Goal: Information Seeking & Learning: Learn about a topic

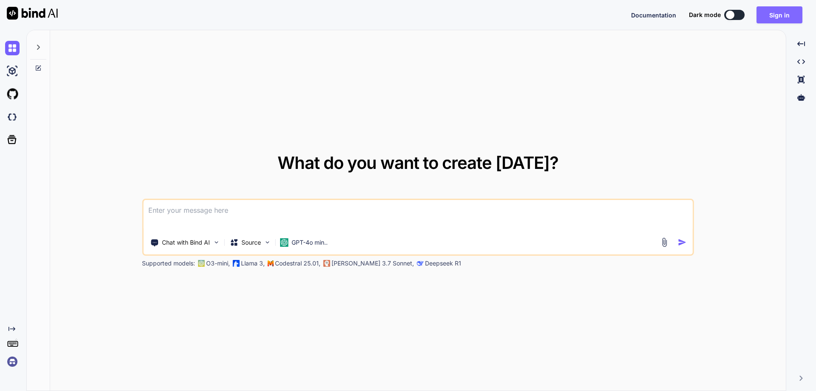
click at [775, 11] on button "Sign in" at bounding box center [779, 14] width 46 height 17
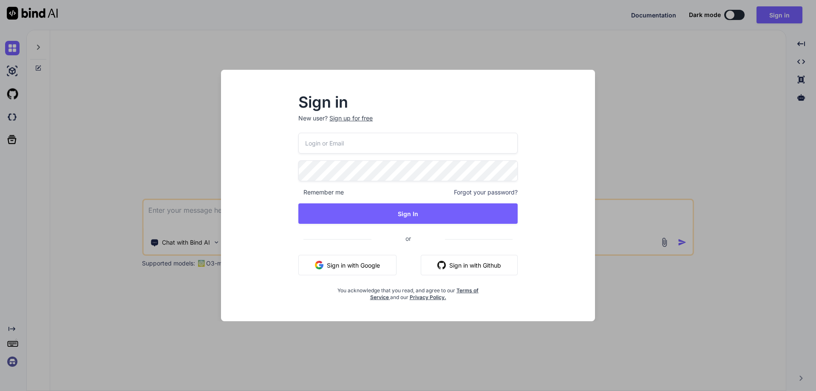
click at [354, 144] on input "email" at bounding box center [407, 143] width 219 height 21
paste input "[EMAIL_ADDRESS][DOMAIN_NAME]"
type input "[EMAIL_ADDRESS][DOMAIN_NAME]"
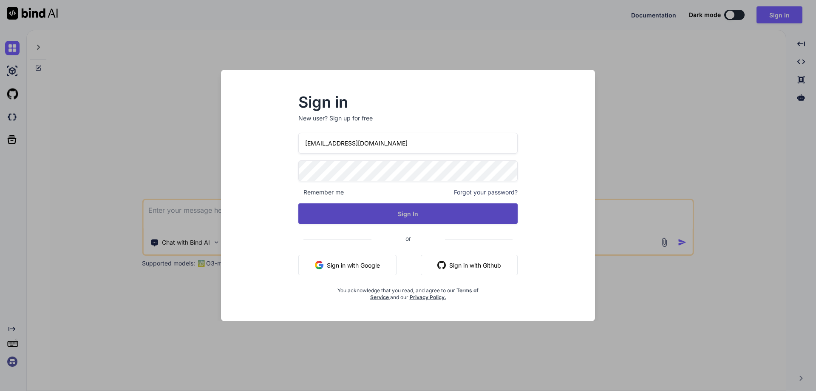
click at [423, 217] on button "Sign In" at bounding box center [407, 213] width 219 height 20
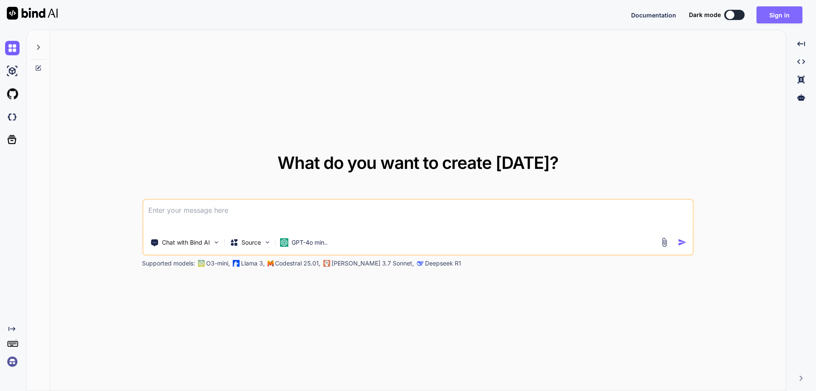
click at [770, 15] on button "Sign in" at bounding box center [779, 14] width 46 height 17
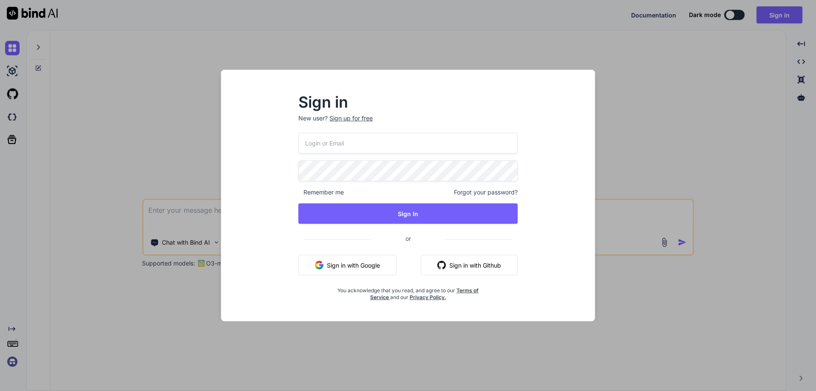
click at [430, 144] on input "email" at bounding box center [407, 143] width 219 height 21
paste input "[EMAIL_ADDRESS][DOMAIN_NAME]"
type input "[EMAIL_ADDRESS][DOMAIN_NAME]"
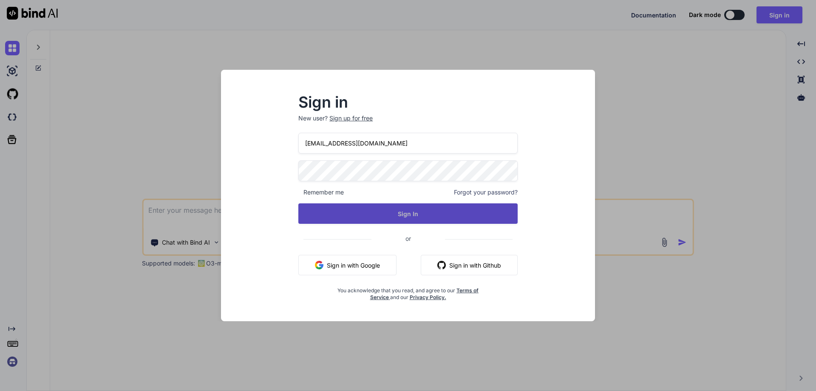
click at [432, 219] on button "Sign In" at bounding box center [407, 213] width 219 height 20
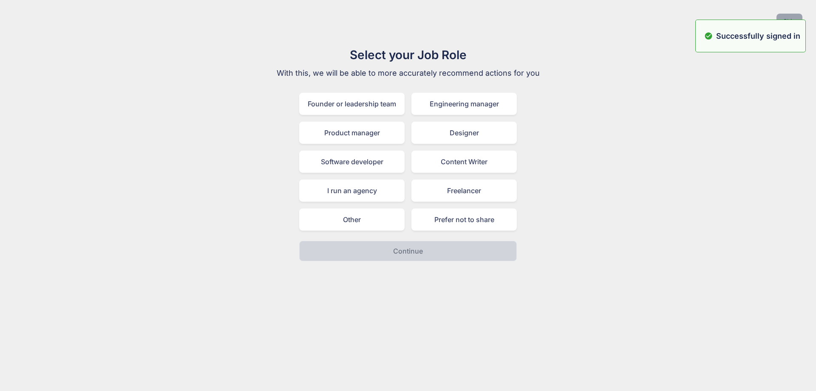
click at [790, 15] on button "Skip" at bounding box center [789, 21] width 26 height 15
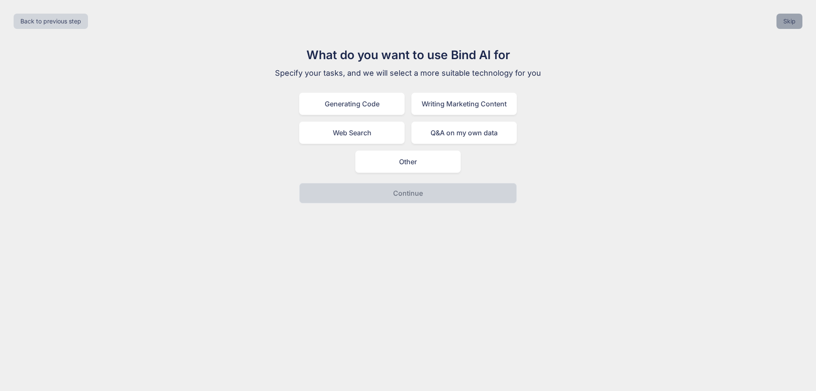
click at [790, 15] on button "Skip" at bounding box center [789, 21] width 26 height 15
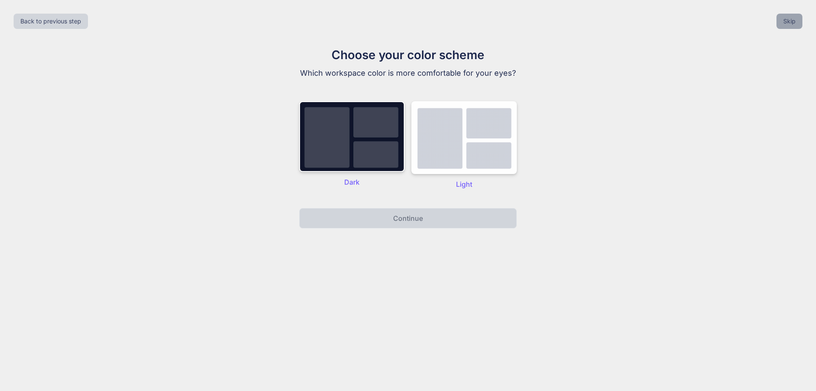
click at [793, 20] on button "Skip" at bounding box center [789, 21] width 26 height 15
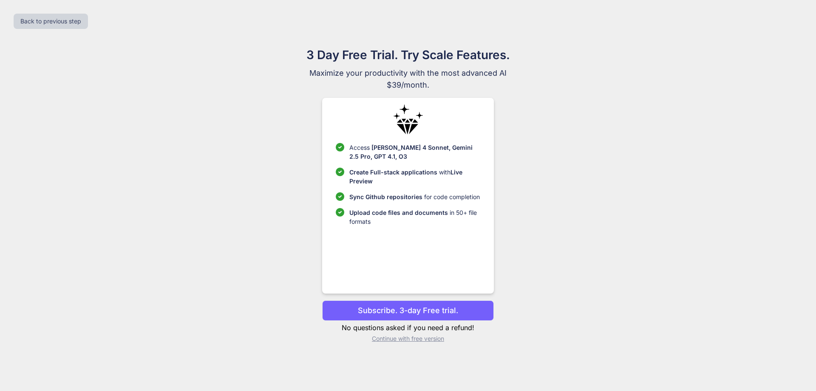
click at [411, 339] on p "Continue with free version" at bounding box center [407, 338] width 171 height 8
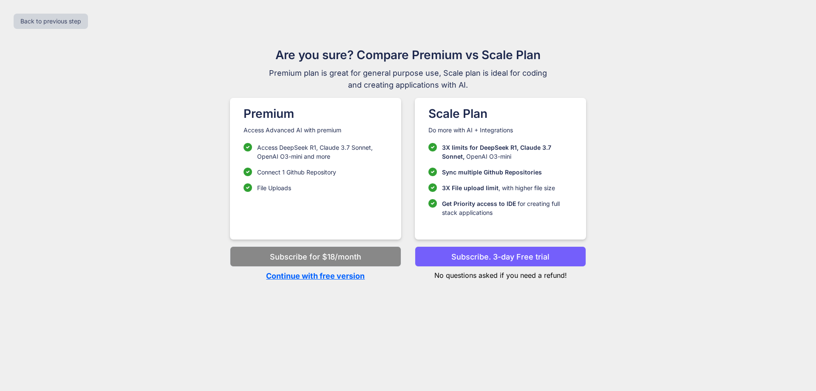
click at [310, 276] on p "Continue with free version" at bounding box center [315, 275] width 171 height 11
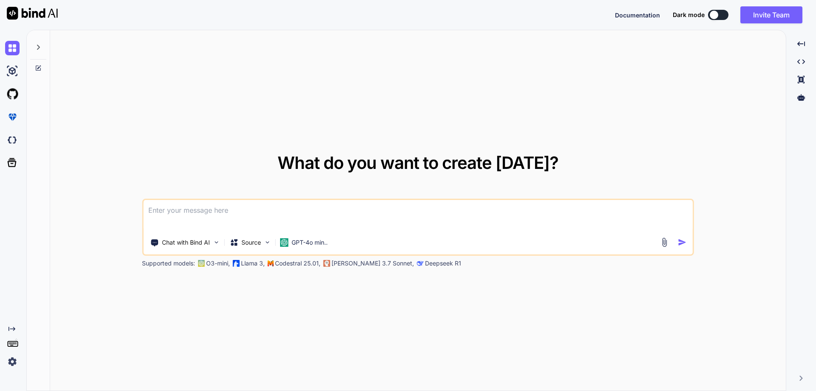
click at [273, 207] on textarea at bounding box center [417, 215] width 549 height 31
type textarea "Provide the the topic to create a POC for dot net developer to learn new skills…"
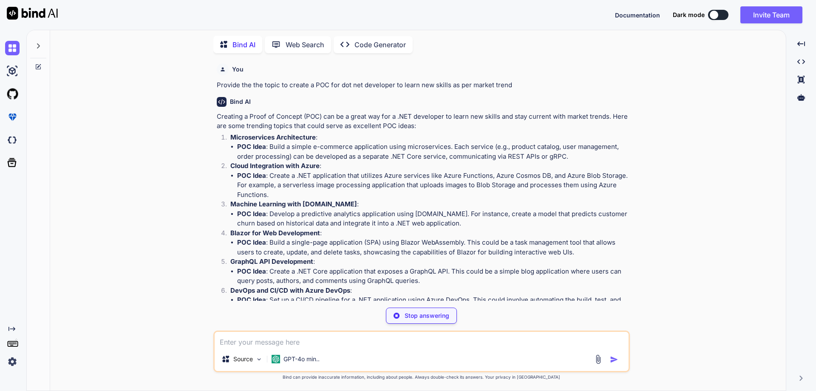
scroll to position [42, 0]
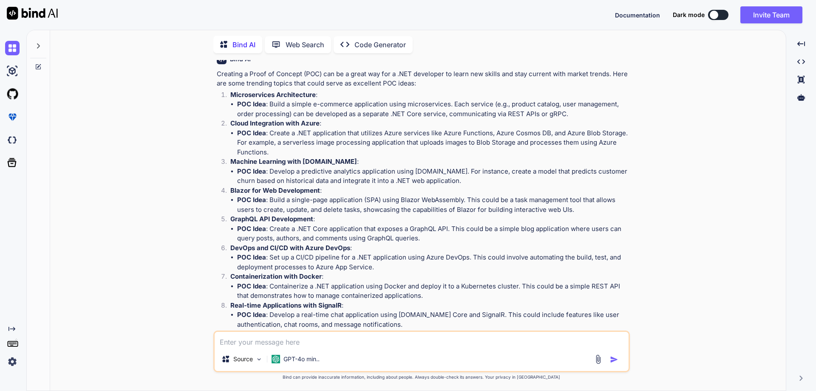
click at [309, 170] on li "POC Idea : Develop a predictive analytics application using [DOMAIN_NAME]. For …" at bounding box center [432, 176] width 391 height 19
click at [349, 170] on li "POC Idea : Develop a predictive analytics application using [DOMAIN_NAME]. For …" at bounding box center [432, 176] width 391 height 19
click at [368, 170] on li "POC Idea : Develop a predictive analytics application using [DOMAIN_NAME]. For …" at bounding box center [432, 176] width 391 height 19
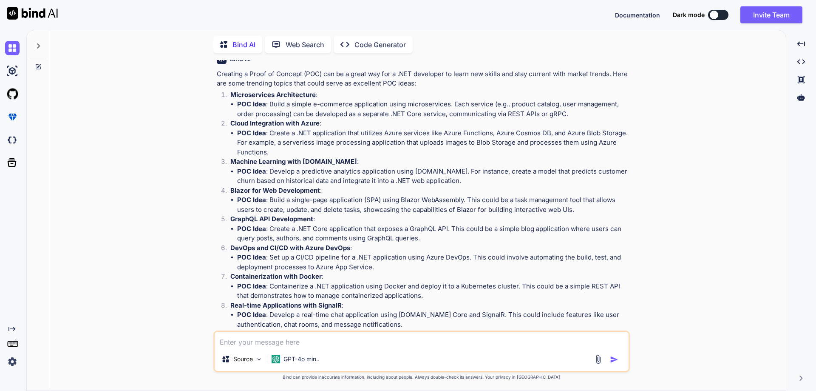
click at [553, 171] on li "POC Idea : Develop a predictive analytics application using [DOMAIN_NAME]. For …" at bounding box center [432, 176] width 391 height 19
click at [578, 172] on li "POC Idea : Develop a predictive analytics application using [DOMAIN_NAME]. For …" at bounding box center [432, 176] width 391 height 19
click at [604, 170] on li "POC Idea : Develop a predictive analytics application using [DOMAIN_NAME]. For …" at bounding box center [432, 176] width 391 height 19
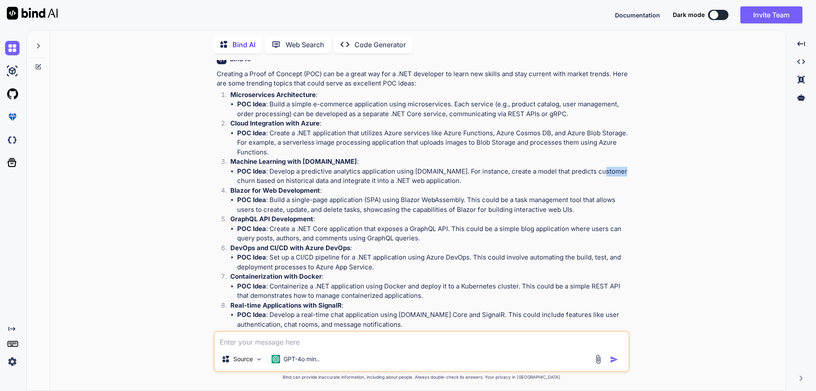
click at [604, 170] on li "POC Idea : Develop a predictive analytics application using [DOMAIN_NAME]. For …" at bounding box center [432, 176] width 391 height 19
drag, startPoint x: 569, startPoint y: 172, endPoint x: 616, endPoint y: 173, distance: 47.2
click at [616, 173] on li "POC Idea : Develop a predictive analytics application using [DOMAIN_NAME]. For …" at bounding box center [432, 176] width 391 height 19
copy li "customer churn"
click at [376, 161] on p "Machine Learning with [DOMAIN_NAME] :" at bounding box center [429, 162] width 398 height 10
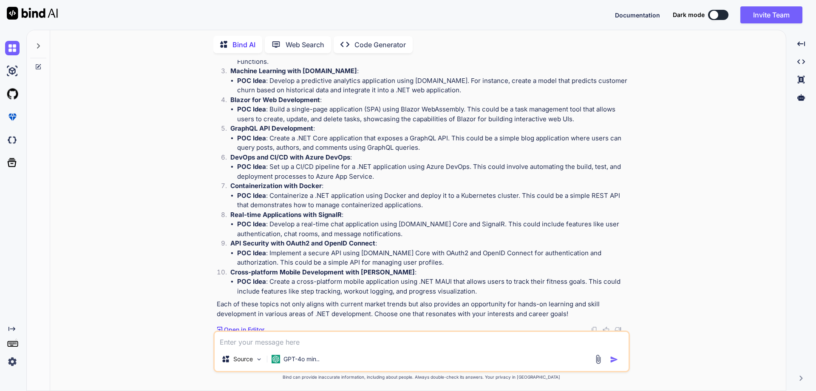
scroll to position [136, 0]
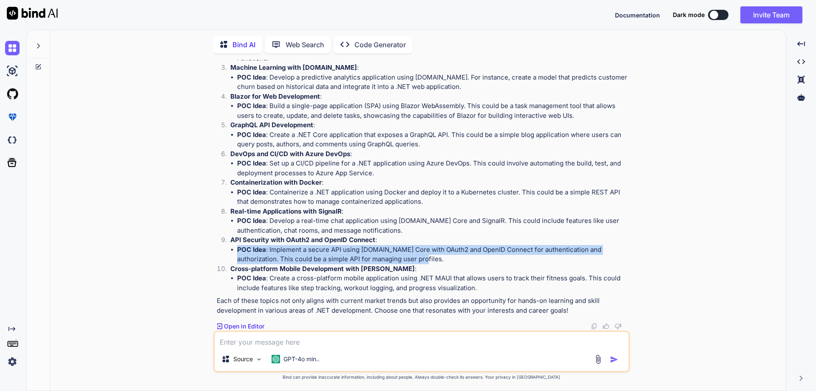
drag, startPoint x: 401, startPoint y: 260, endPoint x: 236, endPoint y: 246, distance: 165.4
click at [236, 246] on ul "POC Idea : Implement a secure API using [DOMAIN_NAME] Core with OAuth2 and Open…" at bounding box center [429, 254] width 398 height 19
click at [420, 261] on li "POC Idea : Implement a secure API using [DOMAIN_NAME] Core with OAuth2 and Open…" at bounding box center [432, 254] width 391 height 19
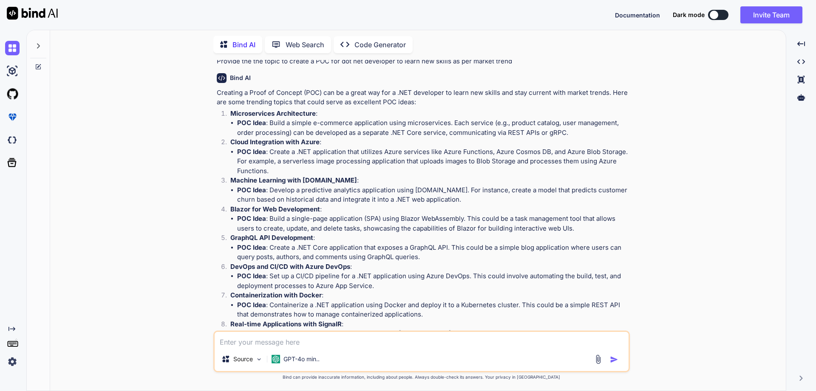
scroll to position [9, 0]
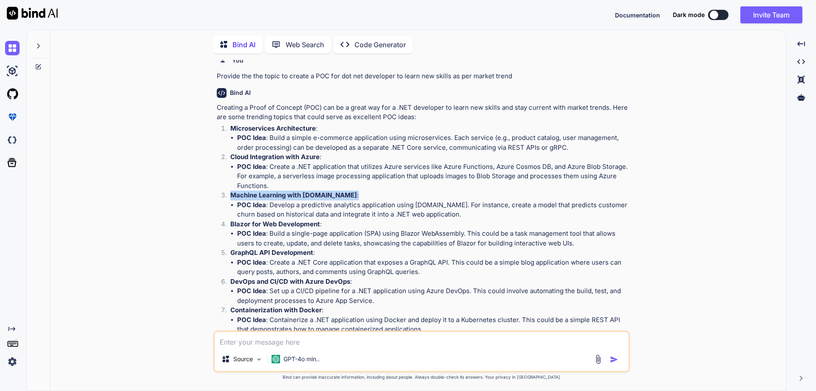
drag, startPoint x: 230, startPoint y: 195, endPoint x: 343, endPoint y: 193, distance: 112.6
click at [343, 193] on p "Machine Learning with [DOMAIN_NAME] :" at bounding box center [429, 195] width 398 height 10
copy p "Machine Learning with [DOMAIN_NAME] :"
click at [320, 345] on textarea at bounding box center [422, 338] width 414 height 15
paste textarea "Machine Learning with [DOMAIN_NAME]:"
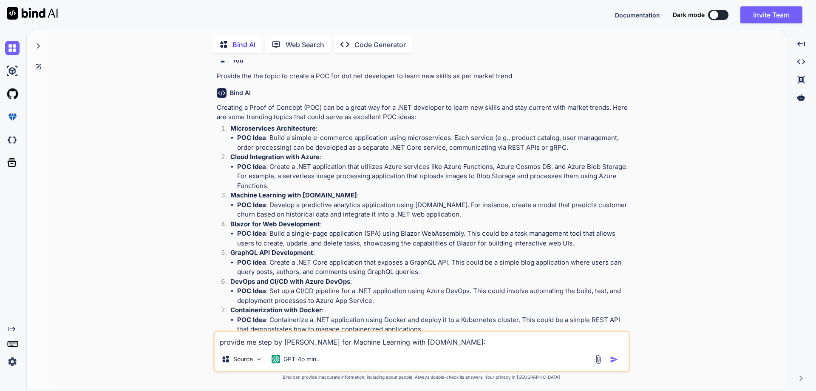
type textarea "provide me step by [PERSON_NAME] for Machine Learning with [DOMAIN_NAME]"
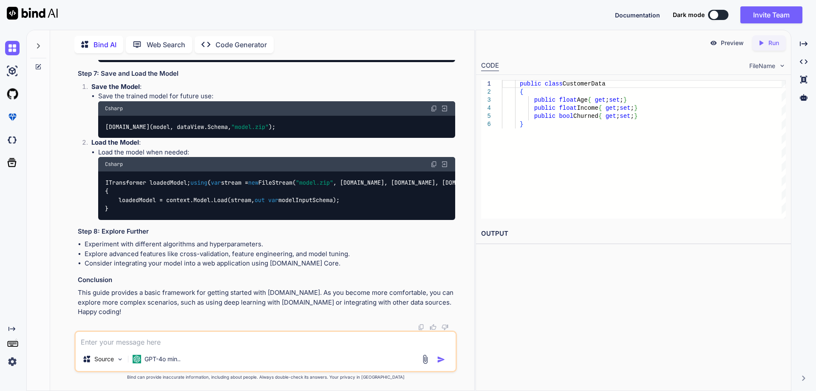
scroll to position [1359, 0]
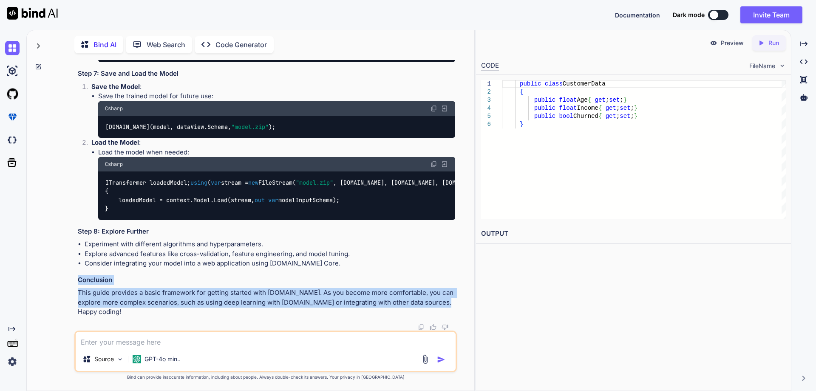
drag, startPoint x: 79, startPoint y: 288, endPoint x: 450, endPoint y: 314, distance: 371.9
click at [450, 314] on p "This guide provides a basic framework for getting started with [DOMAIN_NAME]. A…" at bounding box center [266, 302] width 377 height 29
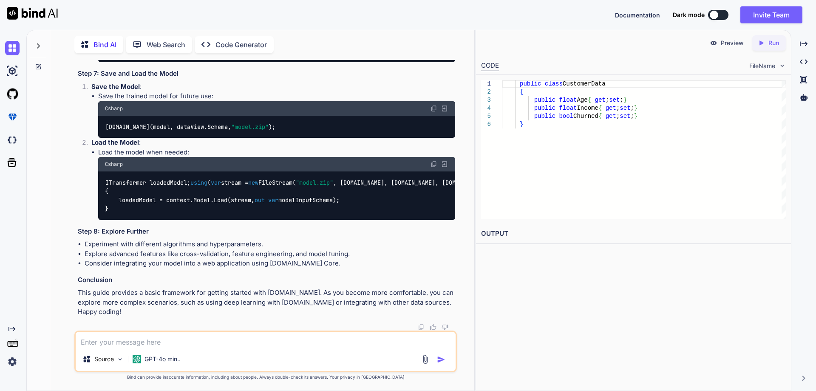
click at [206, 339] on textarea at bounding box center [266, 338] width 380 height 15
type textarea "C"
type textarea "Can we create an application such as MCQ based in [DOMAIN_NAME]?"
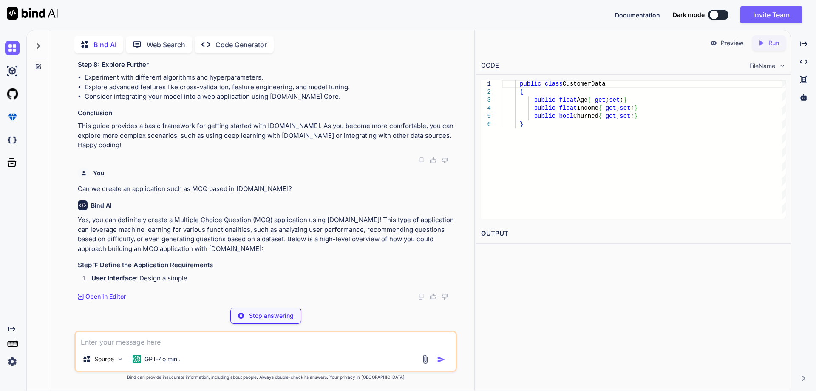
scroll to position [1526, 0]
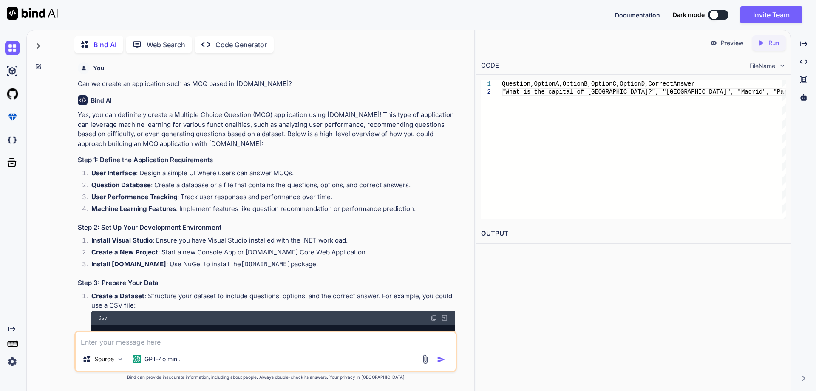
click at [250, 148] on p "Yes, you can definitely create a Multiple Choice Question (MCQ) application usi…" at bounding box center [266, 129] width 377 height 38
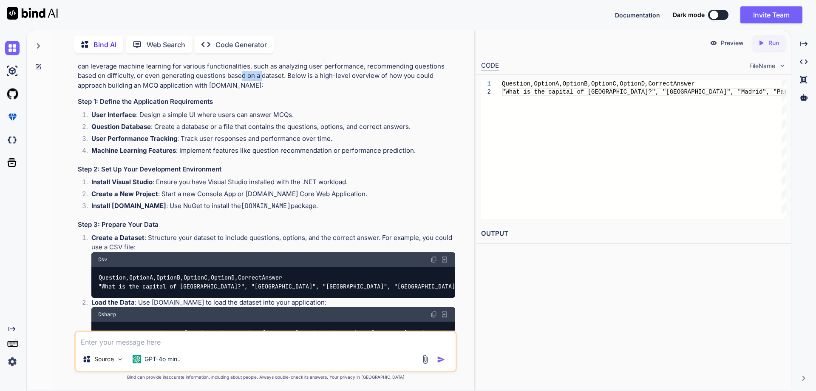
scroll to position [1537, 0]
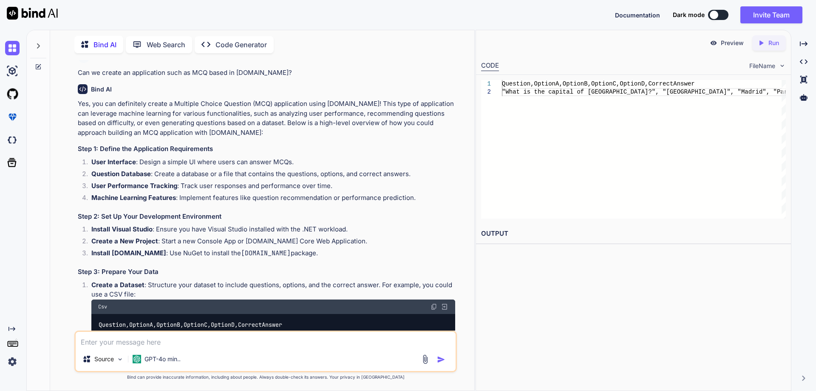
click at [311, 137] on p "Yes, you can definitely create a Multiple Choice Question (MCQ) application usi…" at bounding box center [266, 118] width 377 height 38
